Goal: Task Accomplishment & Management: Manage account settings

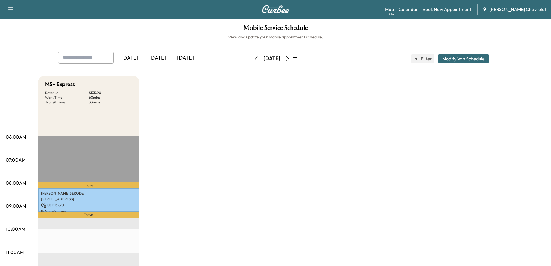
click at [156, 60] on div "Today" at bounding box center [158, 57] width 28 height 13
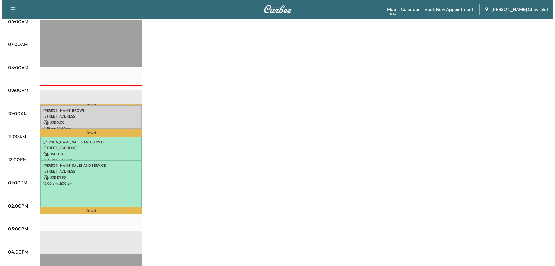
scroll to position [118, 0]
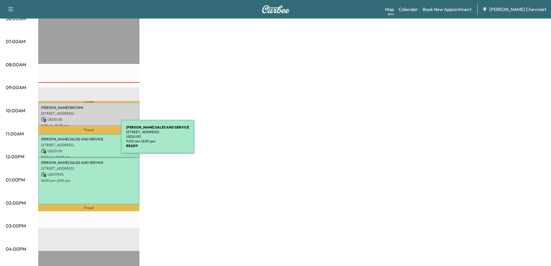
click at [77, 140] on p "LABELLE SALES AND SERVICE" at bounding box center [88, 139] width 95 height 5
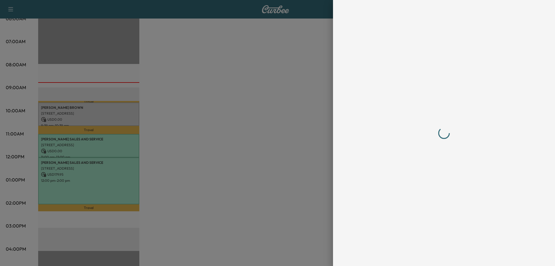
click at [77, 140] on div at bounding box center [277, 133] width 555 height 266
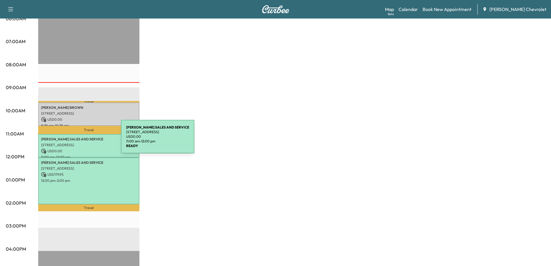
click at [77, 140] on p "LABELLE SALES AND SERVICE" at bounding box center [88, 139] width 95 height 5
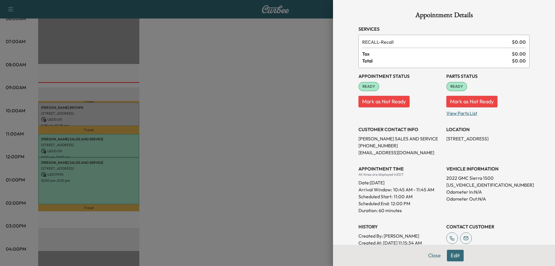
click at [457, 112] on p "View Parts List" at bounding box center [487, 111] width 83 height 9
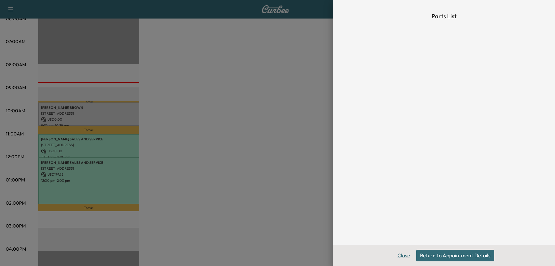
click at [405, 255] on button "Close" at bounding box center [404, 255] width 20 height 12
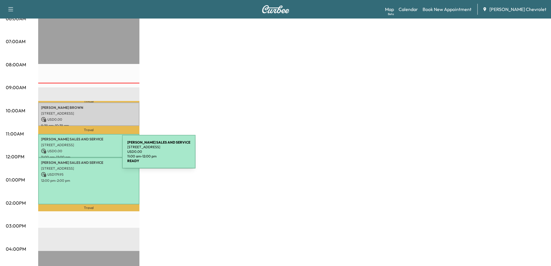
click at [79, 155] on p "11:00 am - 12:00 pm" at bounding box center [88, 157] width 95 height 5
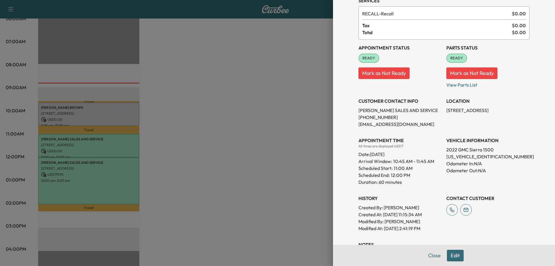
scroll to position [0, 0]
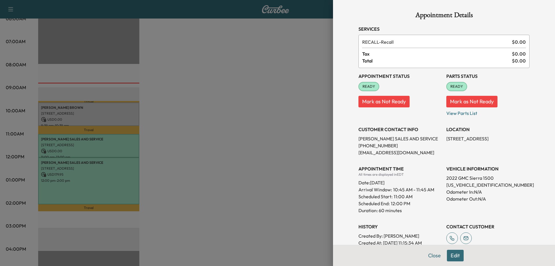
click at [370, 101] on button "Mark as Not Ready" at bounding box center [383, 102] width 51 height 12
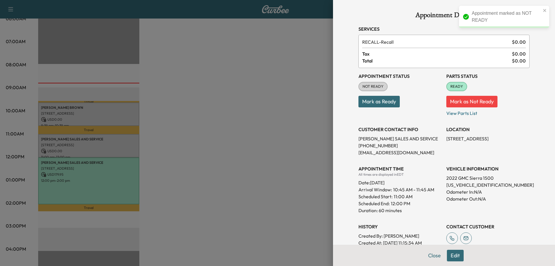
click at [375, 101] on button "Mark as Ready" at bounding box center [378, 102] width 41 height 12
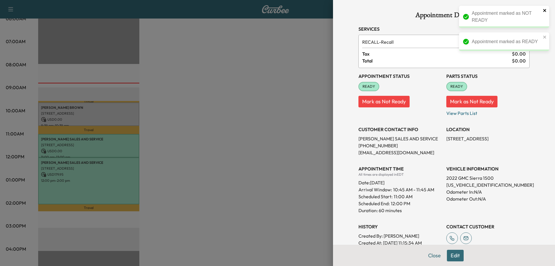
click at [544, 10] on icon "close" at bounding box center [544, 10] width 3 height 3
click at [546, 10] on icon "close" at bounding box center [545, 10] width 4 height 5
click at [428, 254] on button "Close" at bounding box center [434, 255] width 20 height 12
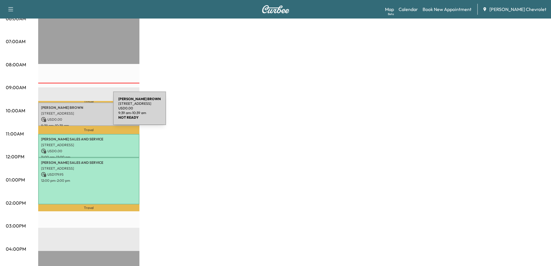
click at [69, 112] on p "20 Hampden Dr, South Easton, MA 02375, USA" at bounding box center [88, 113] width 95 height 5
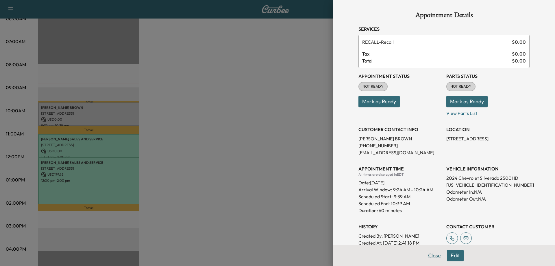
click at [427, 258] on button "Close" at bounding box center [434, 255] width 20 height 12
